Goal: Task Accomplishment & Management: Use online tool/utility

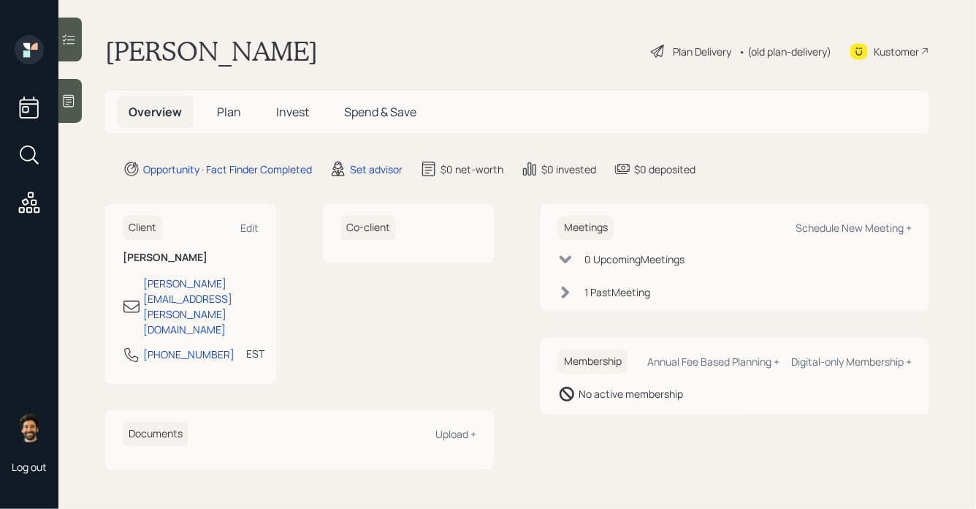
click at [862, 227] on div "Schedule New Meeting +" at bounding box center [854, 228] width 116 height 14
select select "round-[PERSON_NAME]"
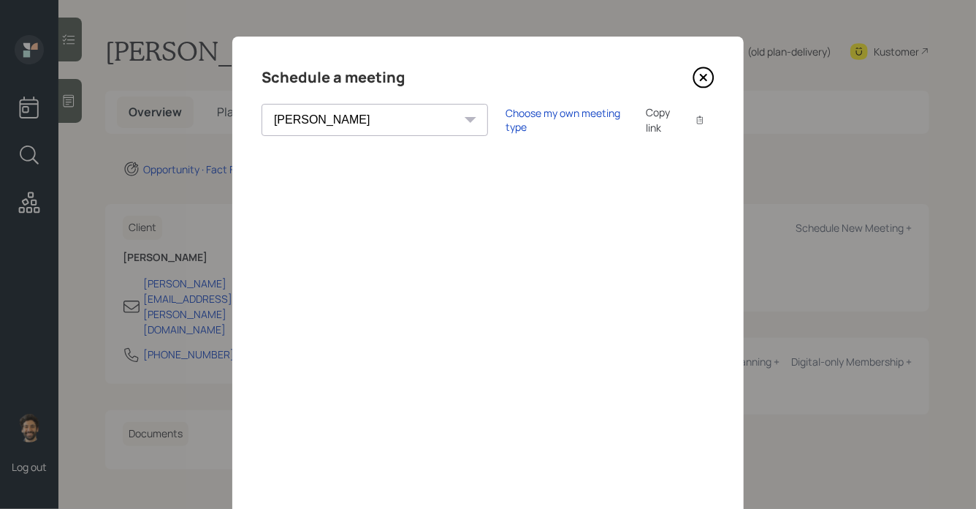
click at [646, 122] on div "Copy link" at bounding box center [663, 120] width 34 height 31
